Goal: Navigation & Orientation: Understand site structure

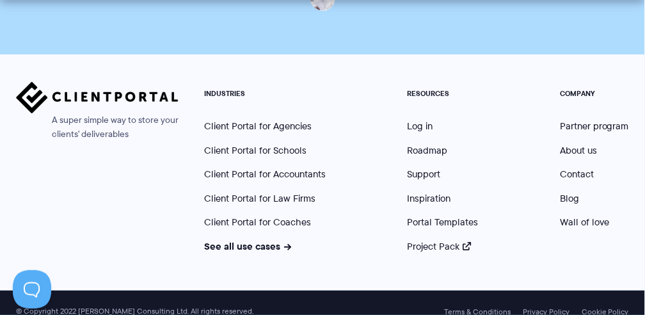
scroll to position [3764, 0]
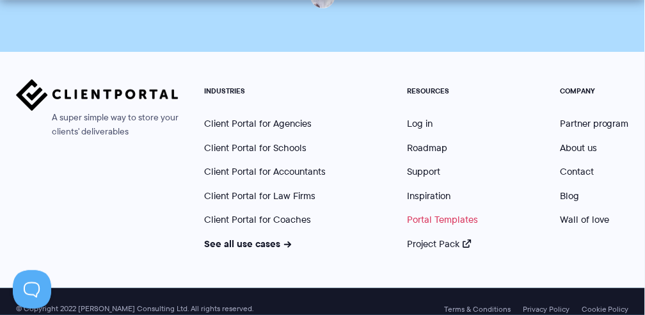
click at [430, 212] on link "Portal Templates" at bounding box center [443, 219] width 71 height 14
click at [239, 164] on link "Client Portal for Accountants" at bounding box center [265, 171] width 122 height 14
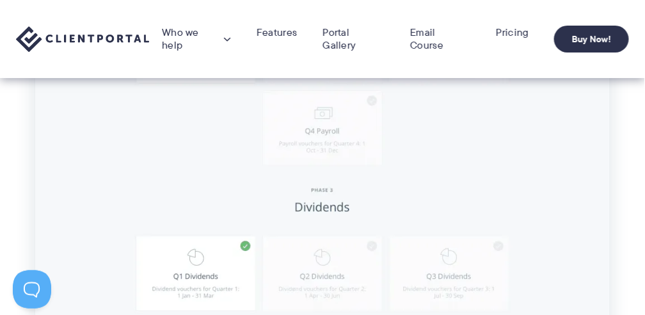
scroll to position [725, 0]
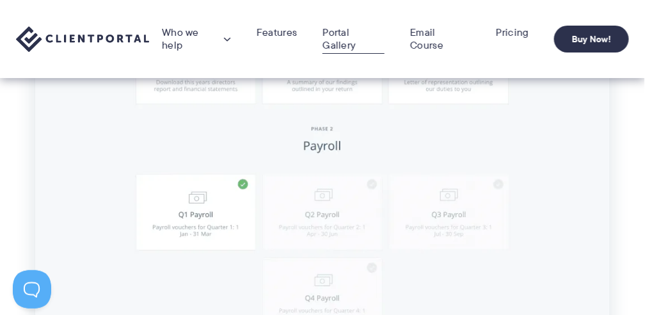
click at [351, 41] on link "Portal Gallery" at bounding box center [354, 39] width 62 height 26
click at [337, 37] on link "Portal Gallery" at bounding box center [354, 39] width 62 height 26
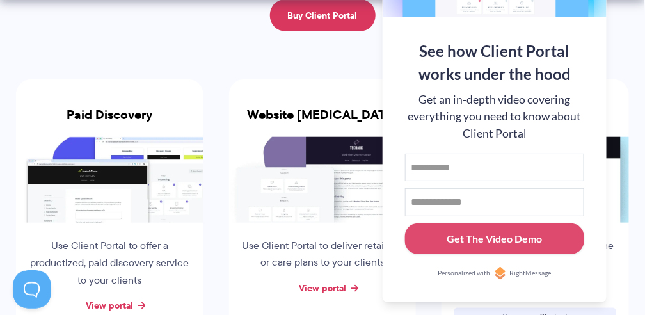
click at [380, 235] on div "Use Client Portal to deliver retainers or care plans to your clients" at bounding box center [323, 251] width 188 height 57
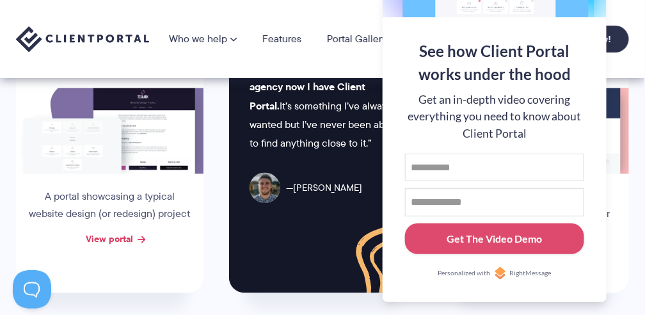
scroll to position [554, 0]
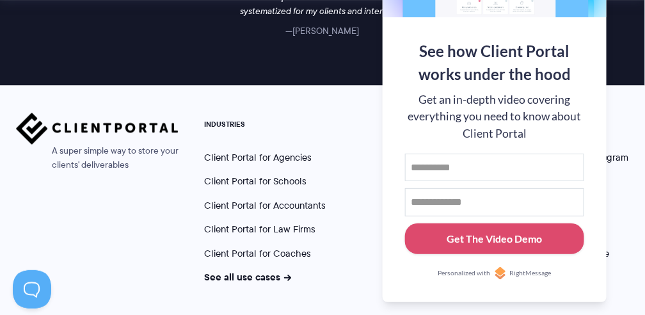
scroll to position [1792, 0]
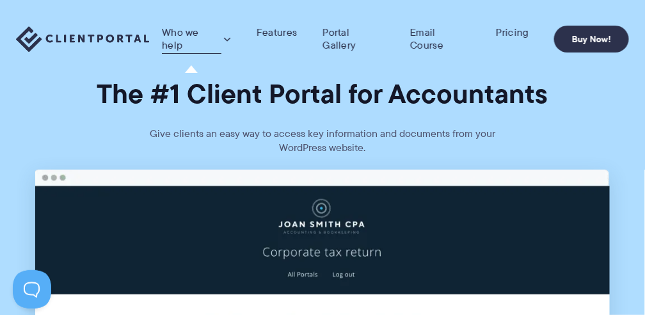
click at [223, 43] on span at bounding box center [227, 39] width 8 height 26
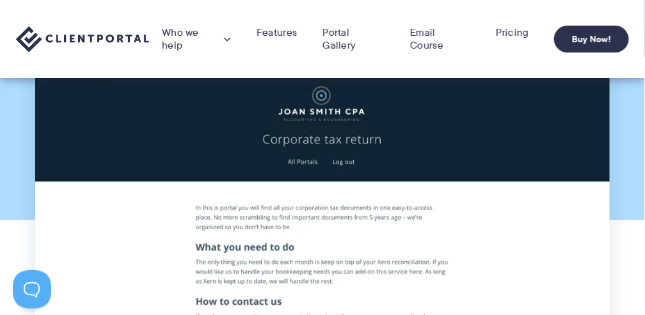
scroll to position [85, 0]
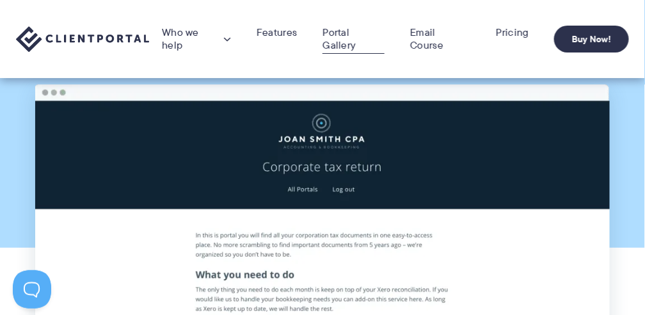
click at [334, 43] on link "Portal Gallery" at bounding box center [354, 39] width 62 height 26
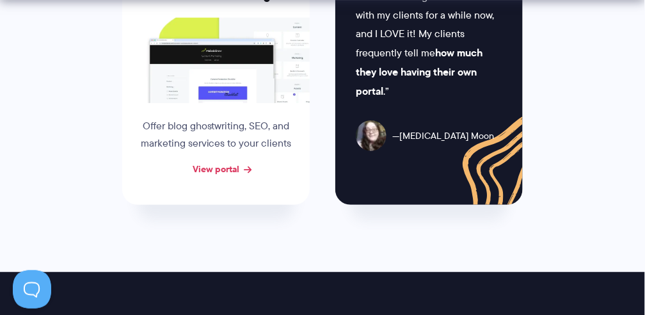
scroll to position [1237, 0]
